Goal: Task Accomplishment & Management: Manage account settings

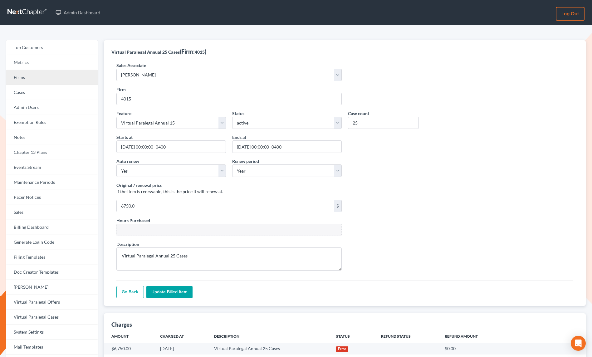
click at [30, 79] on link "Firms" at bounding box center [51, 77] width 91 height 15
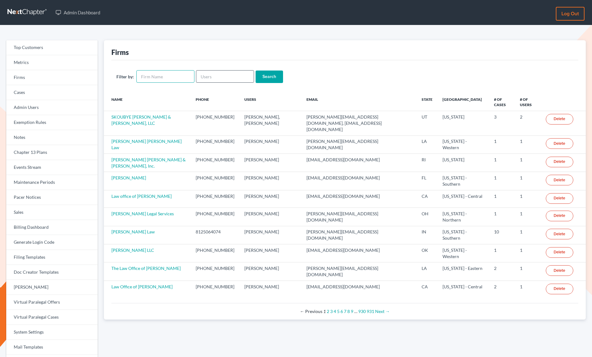
drag, startPoint x: 180, startPoint y: 78, endPoint x: 222, endPoint y: 77, distance: 41.5
click at [180, 78] on input "text" at bounding box center [165, 76] width 58 height 12
paste input "[PERSON_NAME]"
type input "[PERSON_NAME]"
drag, startPoint x: 258, startPoint y: 77, endPoint x: 249, endPoint y: 86, distance: 12.8
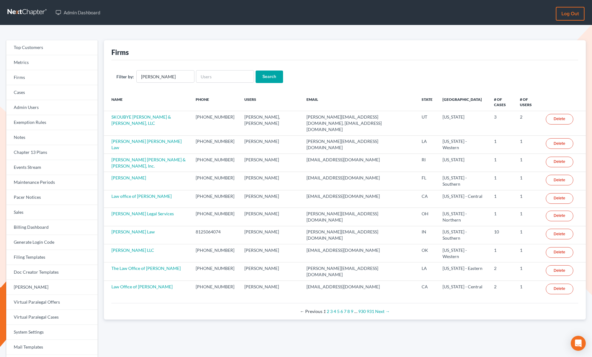
click at [258, 77] on input "Search" at bounding box center [268, 76] width 27 height 12
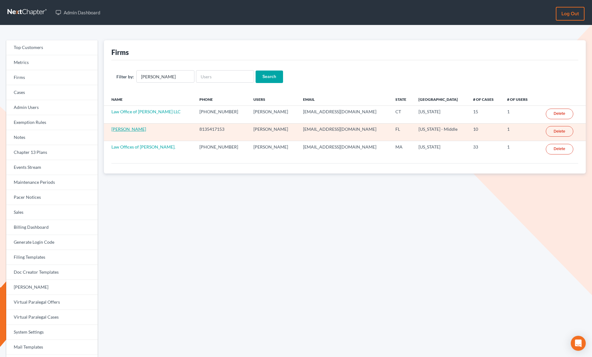
click at [146, 131] on link "[PERSON_NAME]" at bounding box center [128, 128] width 35 height 5
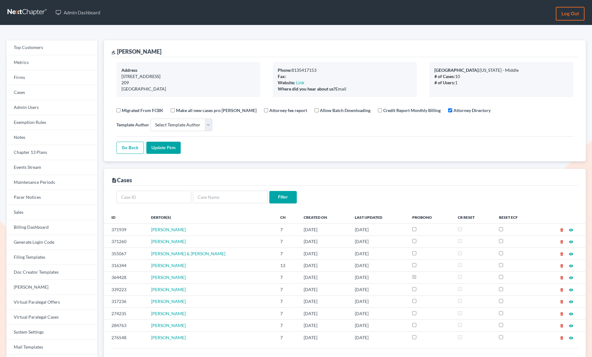
select select
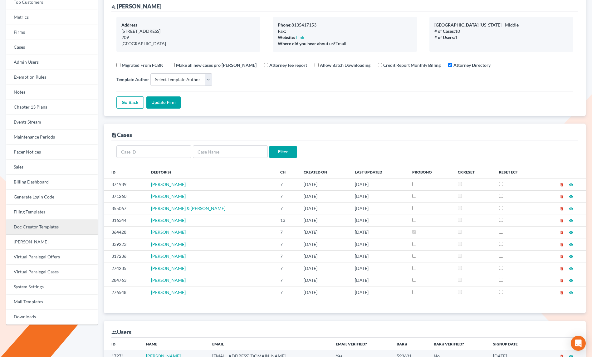
scroll to position [46, 0]
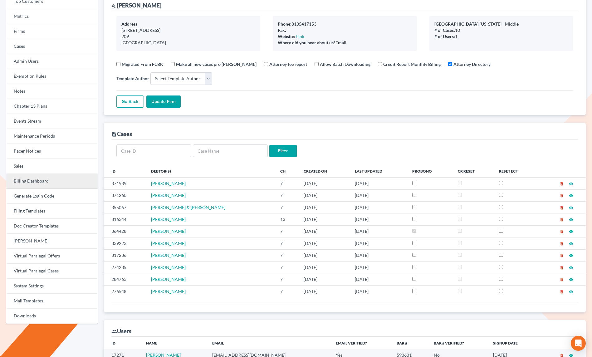
click at [34, 181] on link "Billing Dashboard" at bounding box center [51, 181] width 91 height 15
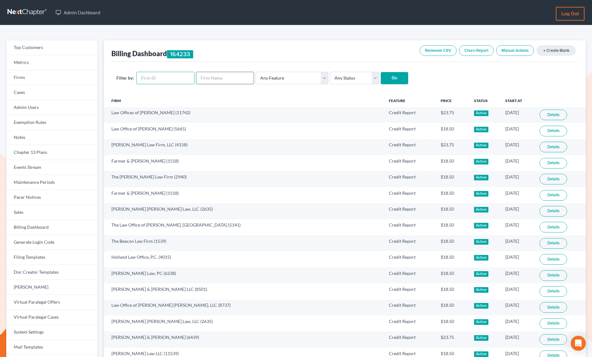
drag, startPoint x: 157, startPoint y: 75, endPoint x: 206, endPoint y: 79, distance: 50.1
click at [157, 75] on input "text" at bounding box center [165, 78] width 58 height 12
paste input "9103"
type input "9103"
click at [384, 83] on input "Go" at bounding box center [393, 78] width 27 height 12
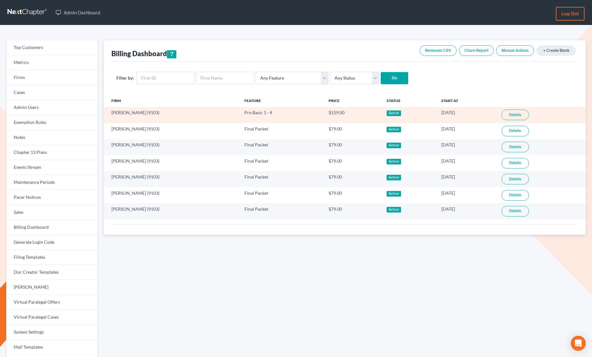
click at [520, 116] on link "Details" at bounding box center [514, 114] width 27 height 11
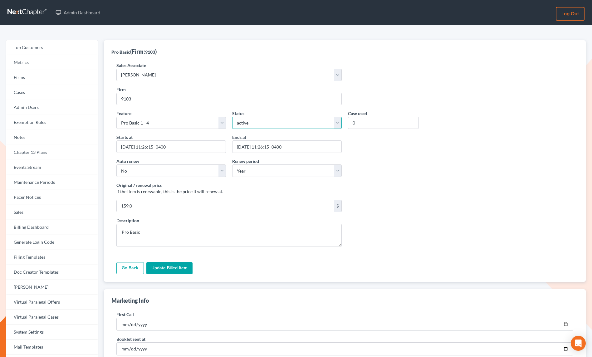
click at [264, 121] on select "active inactive pending expired error pending_charges" at bounding box center [286, 123] width 109 height 12
select select "expired"
click at [232, 117] on select "active inactive pending expired error pending_charges" at bounding box center [286, 123] width 109 height 12
click at [250, 148] on input "2026-08-08 11:26:15 -0400" at bounding box center [286, 146] width 109 height 12
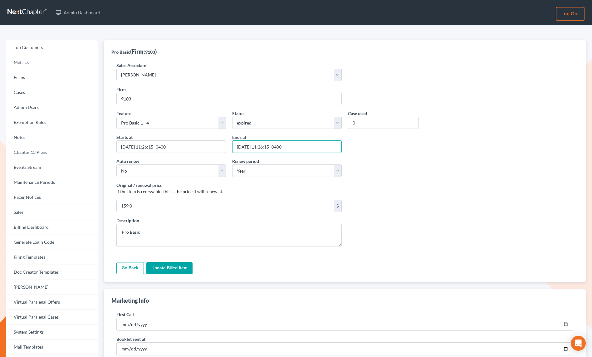
click at [250, 148] on input "2026-08-08 11:26:15 -0400" at bounding box center [286, 146] width 109 height 12
type input "08/08/2025"
click at [177, 271] on input "Update Billed item" at bounding box center [169, 268] width 46 height 12
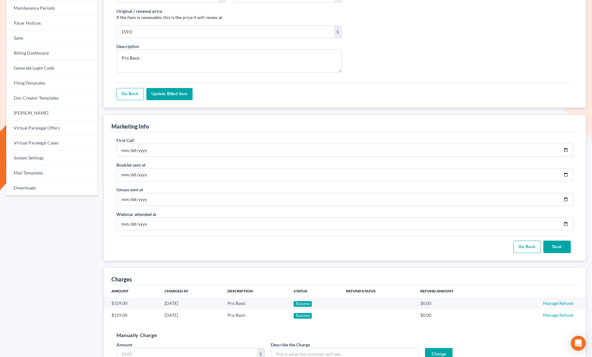
scroll to position [237, 0]
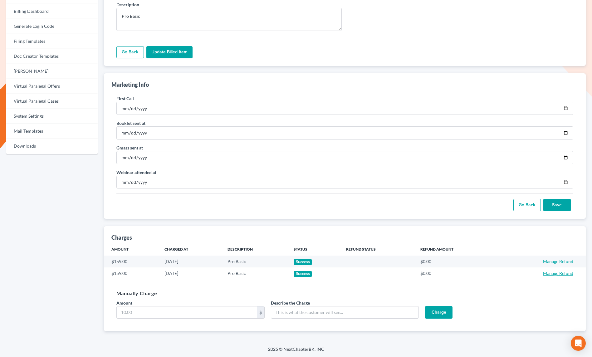
click at [549, 274] on link "Manage Refund" at bounding box center [558, 272] width 30 height 5
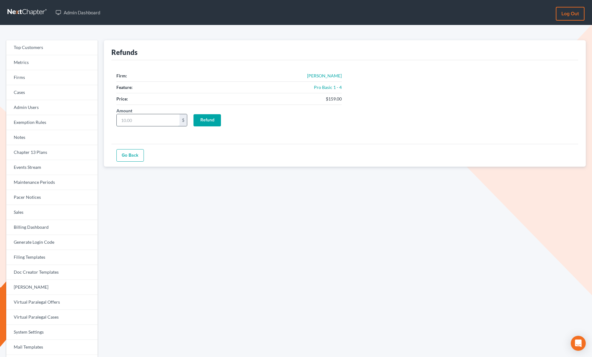
click at [157, 119] on input "Amount" at bounding box center [148, 120] width 63 height 12
type input "159"
click at [208, 117] on input "Refund" at bounding box center [206, 120] width 27 height 12
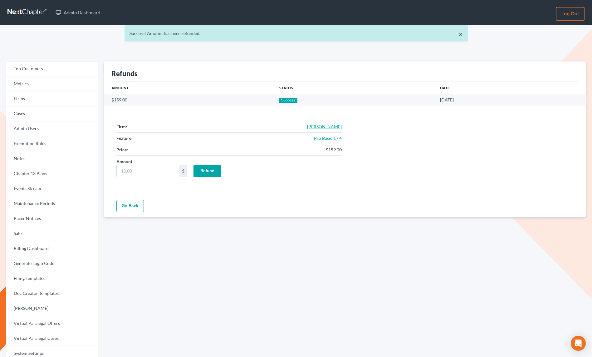
click at [328, 124] on link "[PERSON_NAME]" at bounding box center [324, 126] width 35 height 5
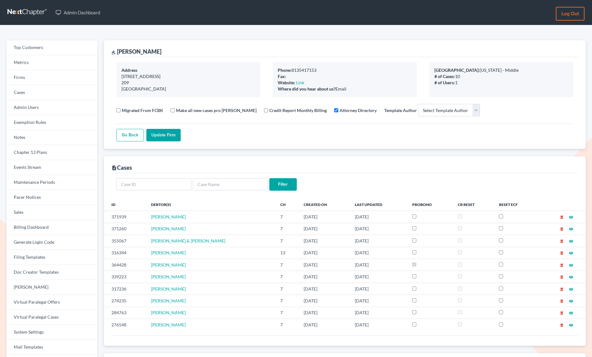
select select
drag, startPoint x: 31, startPoint y: 162, endPoint x: 96, endPoint y: 155, distance: 65.6
click at [31, 162] on link "Events Stream" at bounding box center [51, 167] width 91 height 15
click at [36, 170] on link "Events Stream" at bounding box center [51, 167] width 91 height 15
drag, startPoint x: 37, startPoint y: 164, endPoint x: 94, endPoint y: 162, distance: 56.2
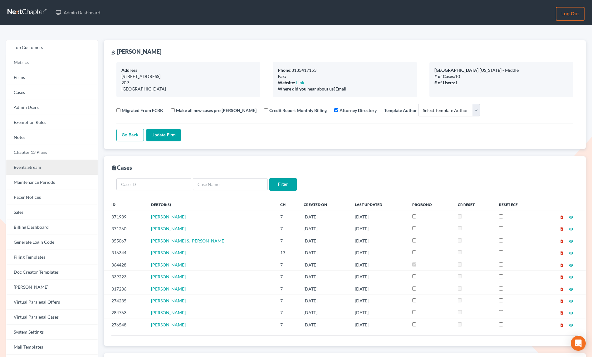
click at [37, 164] on link "Events Stream" at bounding box center [51, 167] width 91 height 15
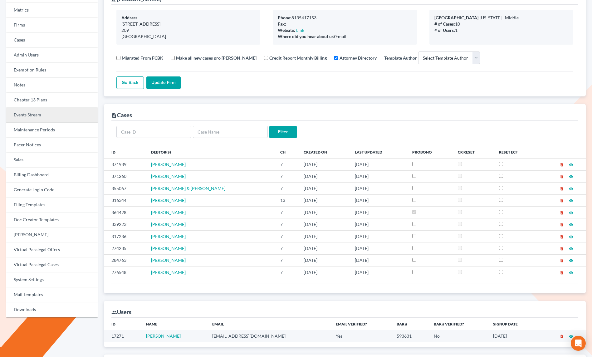
scroll to position [53, 0]
